Goal: Task Accomplishment & Management: Use online tool/utility

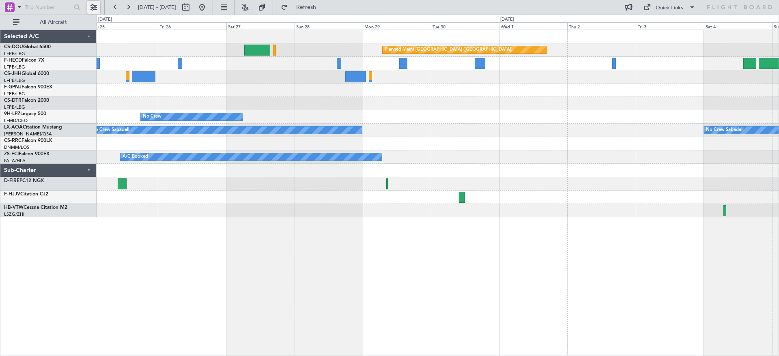
click at [96, 3] on button at bounding box center [93, 7] width 13 height 13
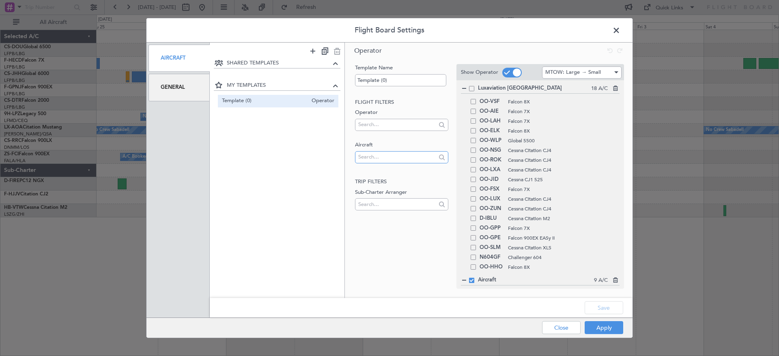
click at [397, 158] on input "text" at bounding box center [396, 157] width 77 height 12
type input "f"
type input "0"
type input "OO-"
click at [473, 194] on div "OO-LUX Cessna Citation CJ4" at bounding box center [540, 199] width 159 height 10
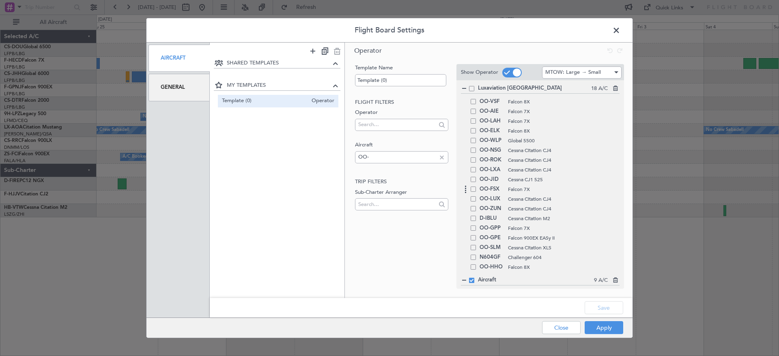
click at [475, 191] on div "OO-FSX Falcon 7X" at bounding box center [540, 190] width 159 height 10
click at [473, 189] on span at bounding box center [473, 189] width 5 height 5
click at [476, 187] on input "checkbox" at bounding box center [476, 187] width 0 height 0
click at [598, 327] on button "Apply" at bounding box center [604, 327] width 39 height 13
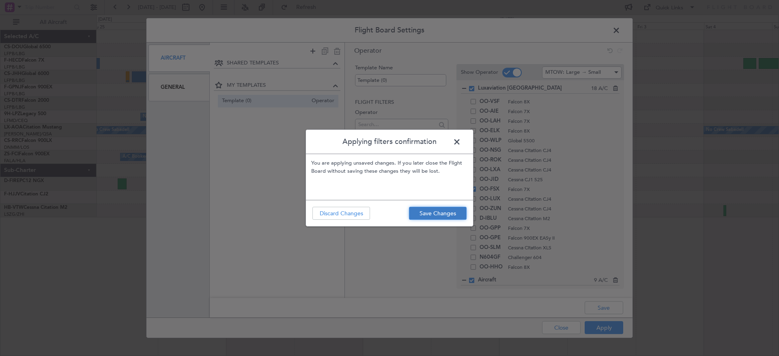
click at [446, 214] on button "Save Changes" at bounding box center [438, 213] width 58 height 13
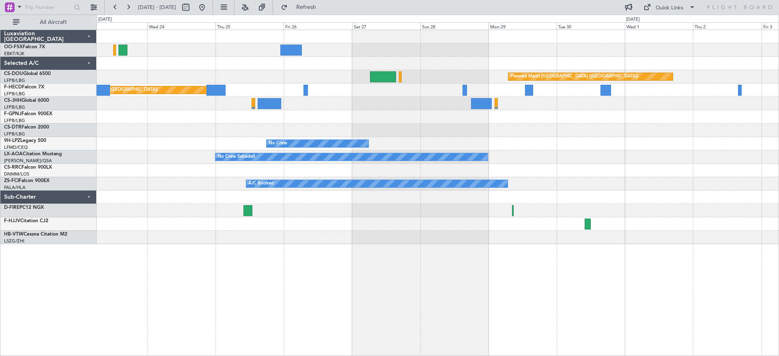
click at [310, 78] on div "Planned Maint [GEOGRAPHIC_DATA] ([GEOGRAPHIC_DATA]) Planned Maint [GEOGRAPHIC_D…" at bounding box center [438, 137] width 682 height 214
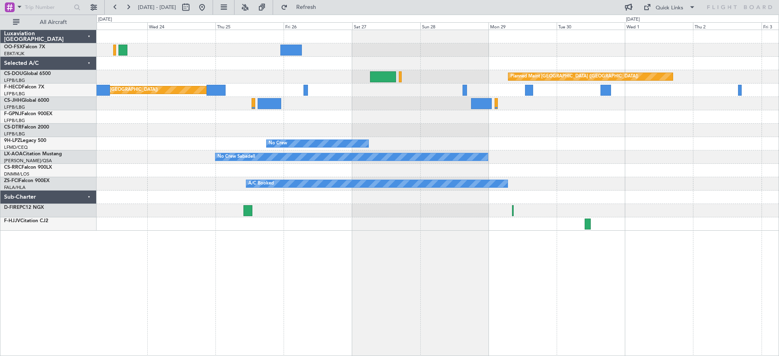
click at [603, 89] on div "Planned Maint [GEOGRAPHIC_DATA] ([GEOGRAPHIC_DATA]) Planned Maint [GEOGRAPHIC_D…" at bounding box center [438, 130] width 682 height 201
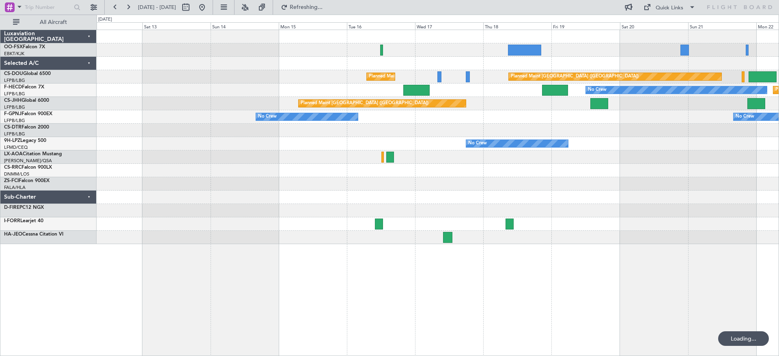
click at [504, 82] on div "Planned Maint [GEOGRAPHIC_DATA] ([GEOGRAPHIC_DATA]) Planned Maint [GEOGRAPHIC_D…" at bounding box center [438, 137] width 682 height 214
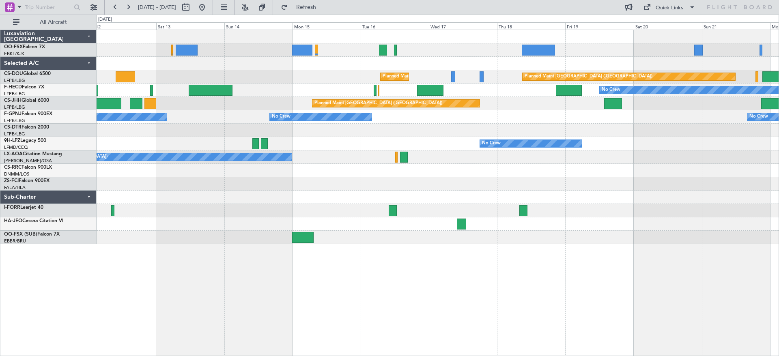
click at [274, 72] on div "Planned Maint [GEOGRAPHIC_DATA] ([GEOGRAPHIC_DATA]) Planned Maint [GEOGRAPHIC_D…" at bounding box center [438, 137] width 682 height 214
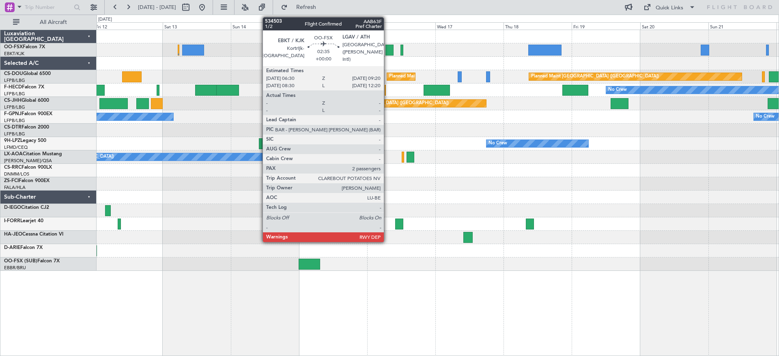
click at [387, 50] on div at bounding box center [389, 50] width 8 height 11
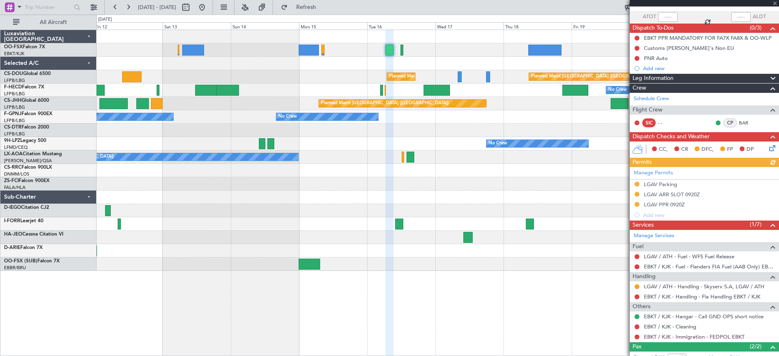
scroll to position [101, 0]
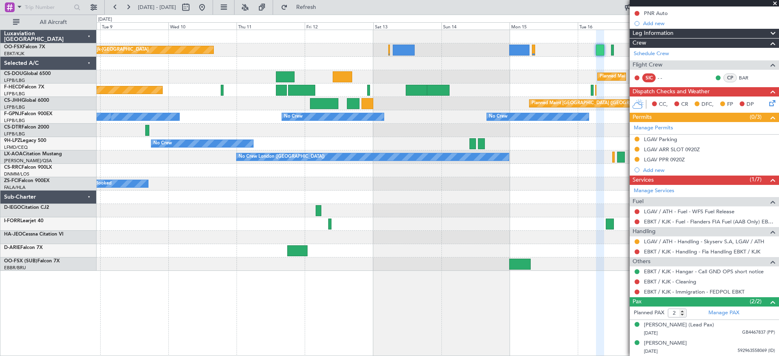
click at [394, 213] on div "Planned Maint Kortrijk-[GEOGRAPHIC_DATA] Planned Maint [GEOGRAPHIC_DATA] ([GEOG…" at bounding box center [438, 150] width 682 height 241
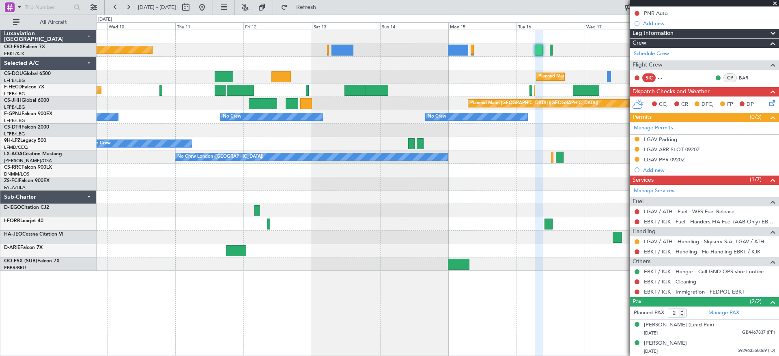
click at [128, 261] on div "Planned Maint Kortrijk-[GEOGRAPHIC_DATA] Planned Maint [GEOGRAPHIC_DATA] ([GEOG…" at bounding box center [438, 150] width 682 height 241
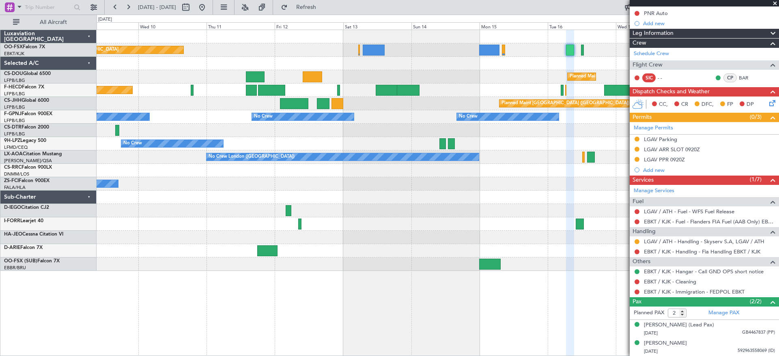
click at [346, 224] on div "Planned Maint Kortrijk-[GEOGRAPHIC_DATA] Planned Maint [GEOGRAPHIC_DATA] ([GEOG…" at bounding box center [438, 150] width 682 height 241
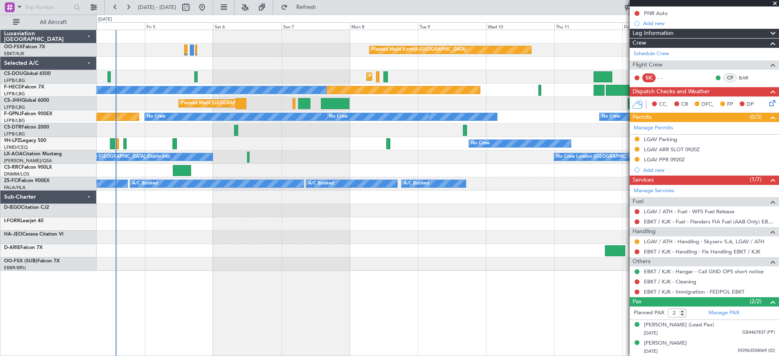
click at [574, 240] on div "Planned Maint Kortrijk-[GEOGRAPHIC_DATA] Planned Maint [GEOGRAPHIC_DATA] ([GEOG…" at bounding box center [438, 150] width 682 height 241
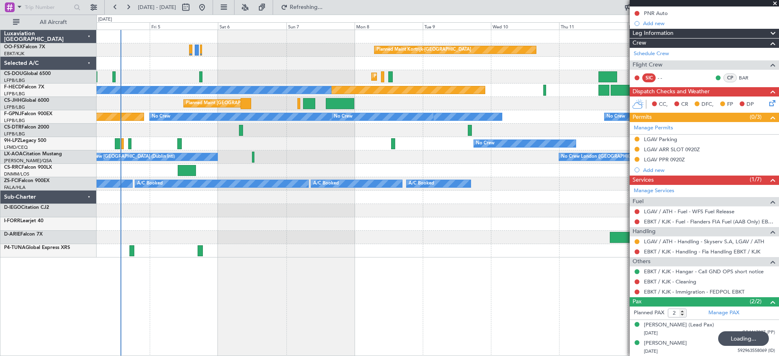
click at [513, 247] on div at bounding box center [438, 250] width 682 height 13
click at [159, 277] on div "Planned Maint Kortrijk-[GEOGRAPHIC_DATA] Planned Maint [GEOGRAPHIC_DATA] ([GEOG…" at bounding box center [438, 193] width 682 height 327
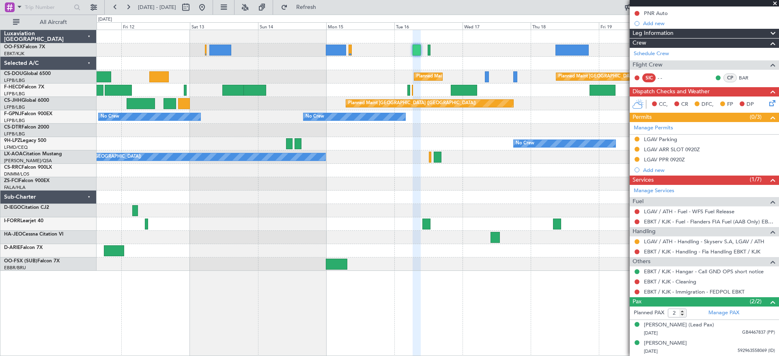
click at [202, 234] on div "Planned Maint Kortrijk-[GEOGRAPHIC_DATA] Planned Maint [GEOGRAPHIC_DATA] ([GEOG…" at bounding box center [438, 150] width 682 height 241
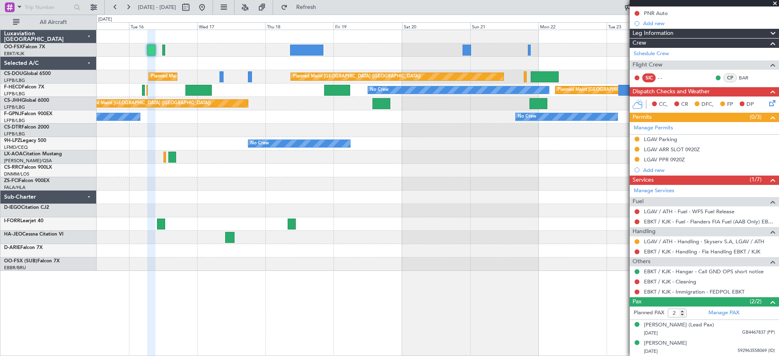
click at [167, 207] on div at bounding box center [438, 210] width 682 height 13
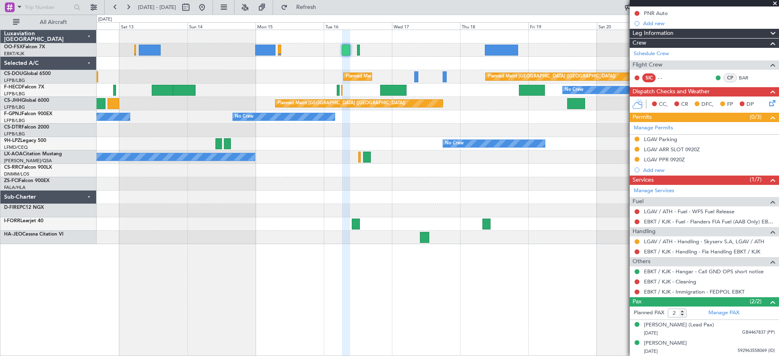
click at [396, 236] on div "Planned Maint Kortrijk-[GEOGRAPHIC_DATA] Planned Maint [GEOGRAPHIC_DATA] ([GEOG…" at bounding box center [438, 137] width 682 height 214
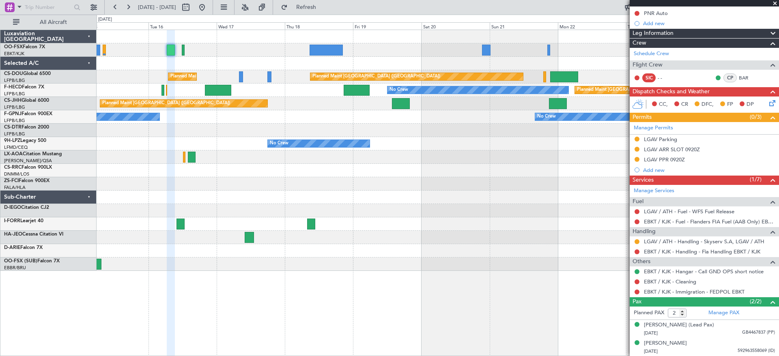
click at [252, 219] on div "Planned Maint [GEOGRAPHIC_DATA] ([GEOGRAPHIC_DATA]) Planned Maint [GEOGRAPHIC_D…" at bounding box center [438, 150] width 682 height 241
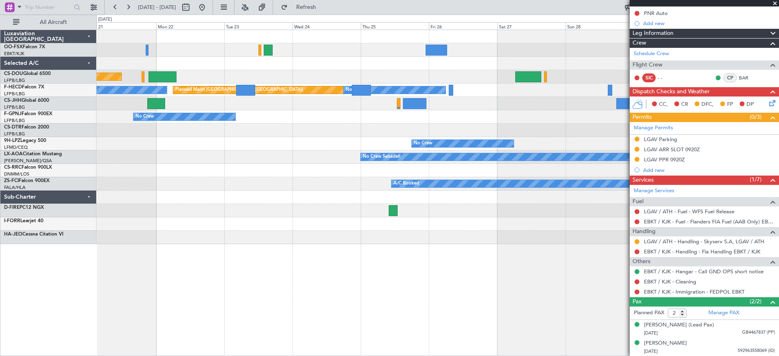
click at [45, 237] on div "Planned Maint [GEOGRAPHIC_DATA] ([GEOGRAPHIC_DATA]) Planned Maint [GEOGRAPHIC_D…" at bounding box center [389, 186] width 779 height 342
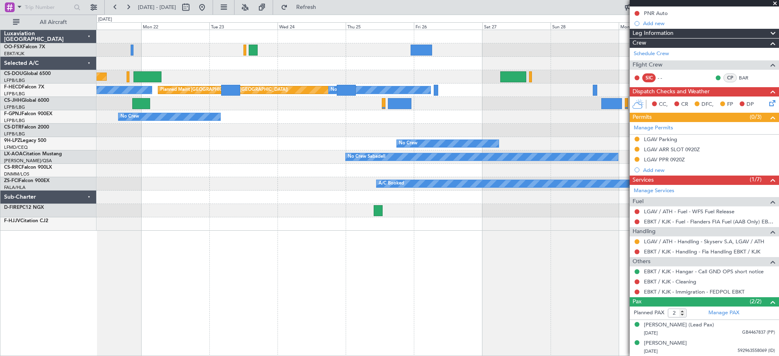
click at [148, 217] on div at bounding box center [438, 210] width 682 height 13
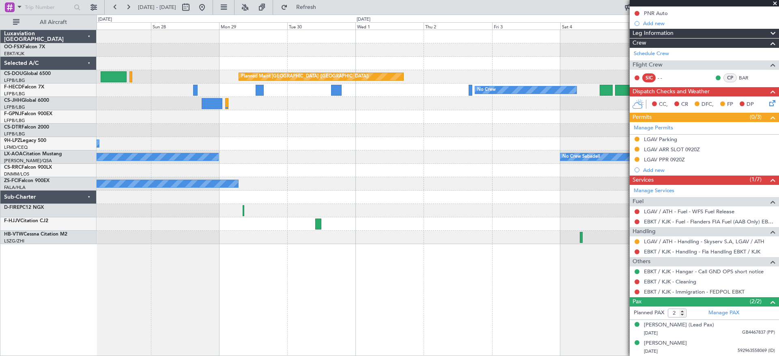
click at [220, 251] on div "Planned Maint [GEOGRAPHIC_DATA] ([GEOGRAPHIC_DATA]) No Crew No Crew Planned Mai…" at bounding box center [438, 193] width 682 height 327
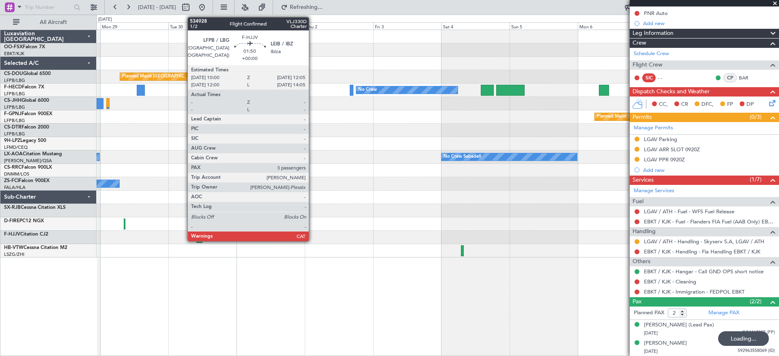
click at [299, 243] on div at bounding box center [438, 237] width 682 height 13
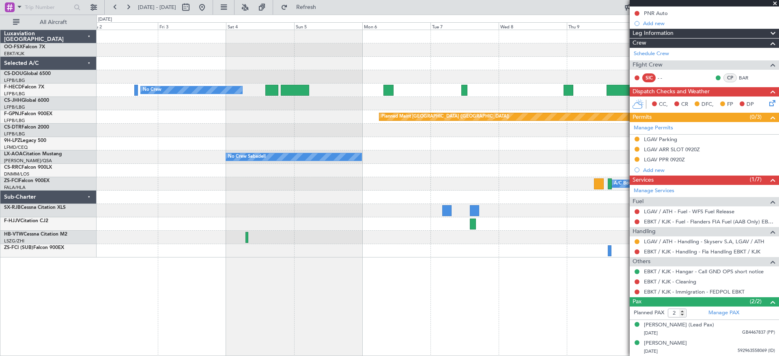
click at [766, 242] on fb-app "[DATE] - [DATE] Refresh Quick Links All Aircraft Planned Maint [GEOGRAPHIC_DATA…" at bounding box center [389, 181] width 779 height 350
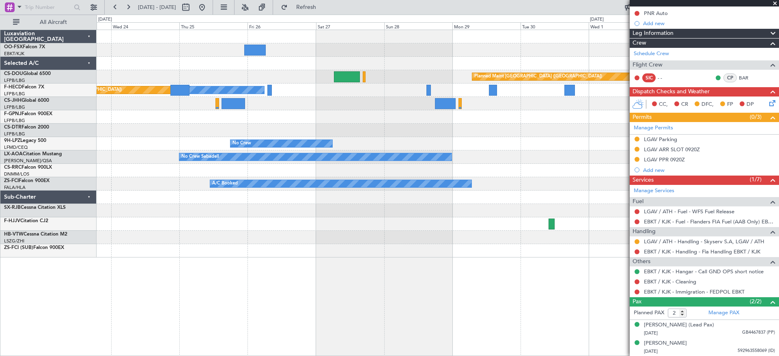
click at [624, 232] on div "Planned Maint [GEOGRAPHIC_DATA] ([GEOGRAPHIC_DATA]) Planned Maint [GEOGRAPHIC_D…" at bounding box center [438, 144] width 682 height 228
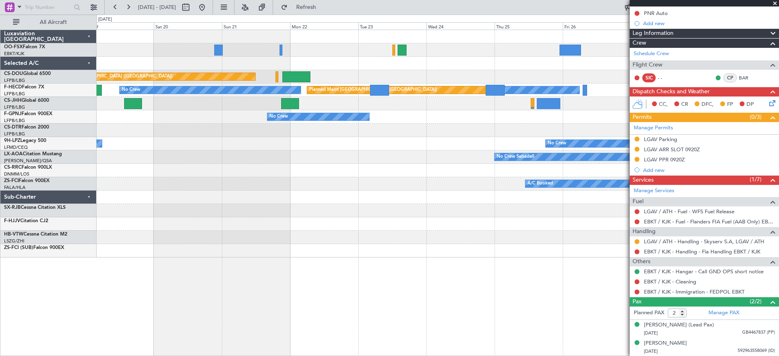
click at [551, 213] on div "Planned Maint [GEOGRAPHIC_DATA] ([GEOGRAPHIC_DATA]) Planned Maint [GEOGRAPHIC_D…" at bounding box center [438, 144] width 682 height 228
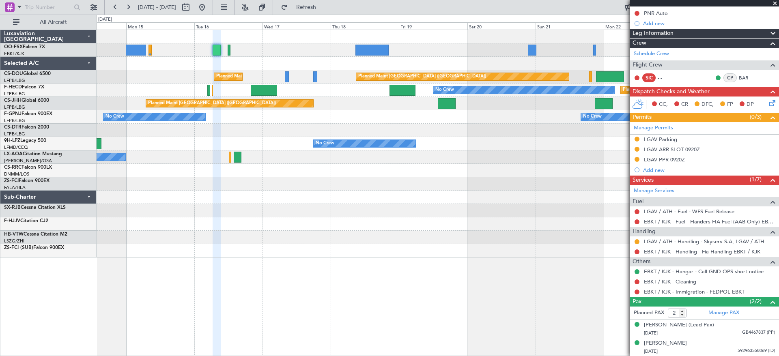
click at [506, 201] on div "Planned Maint [GEOGRAPHIC_DATA] ([GEOGRAPHIC_DATA]) Planned Maint [GEOGRAPHIC_D…" at bounding box center [438, 144] width 682 height 228
